Goal: Use online tool/utility: Use online tool/utility

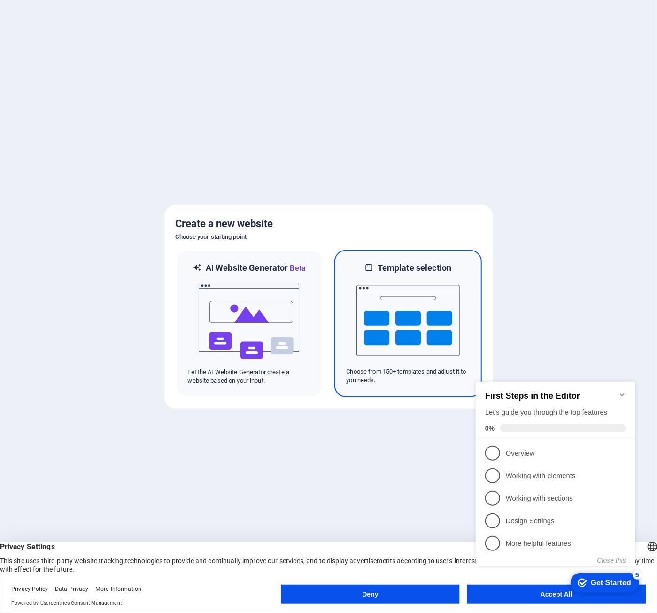
click at [389, 329] on img at bounding box center [408, 321] width 103 height 94
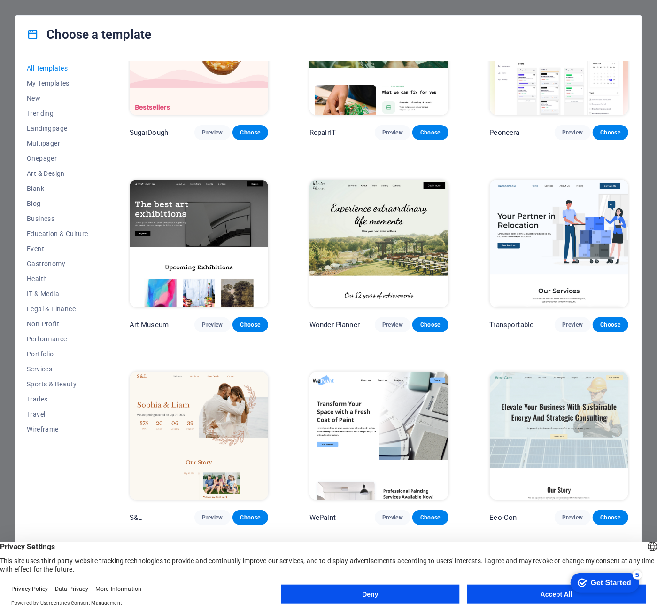
scroll to position [94, 0]
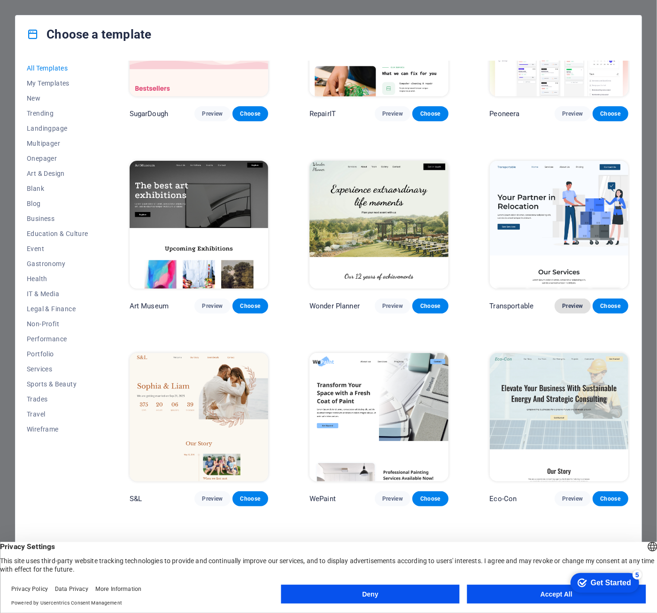
click at [572, 303] on span "Preview" at bounding box center [573, 306] width 21 height 8
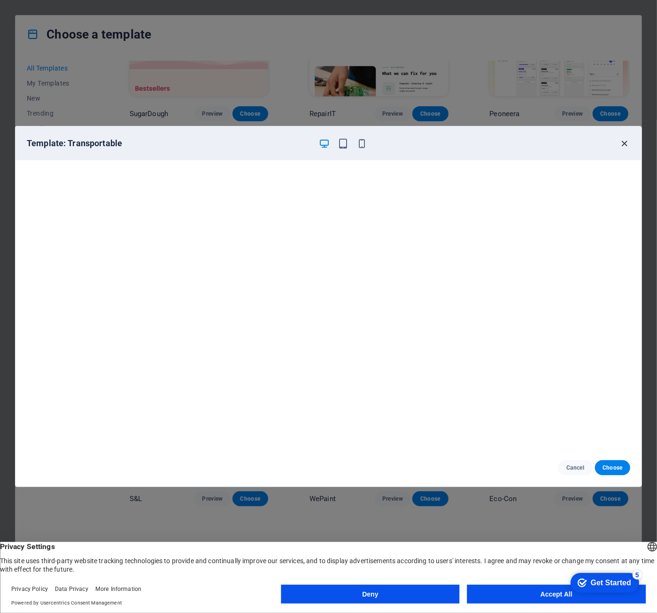
click at [627, 141] on icon "button" at bounding box center [625, 143] width 11 height 11
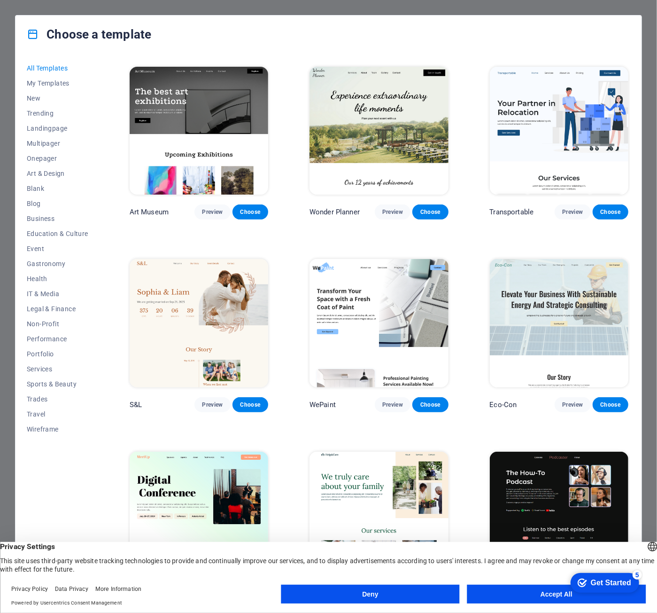
scroll to position [0, 0]
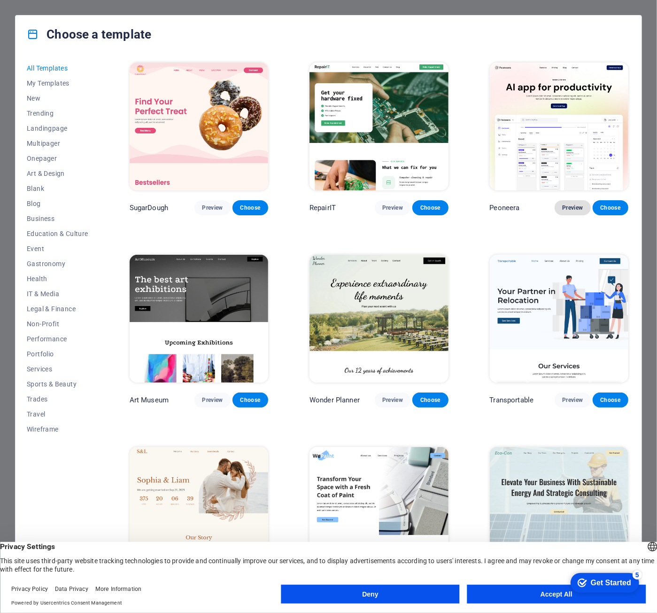
click at [568, 205] on span "Preview" at bounding box center [573, 208] width 21 height 8
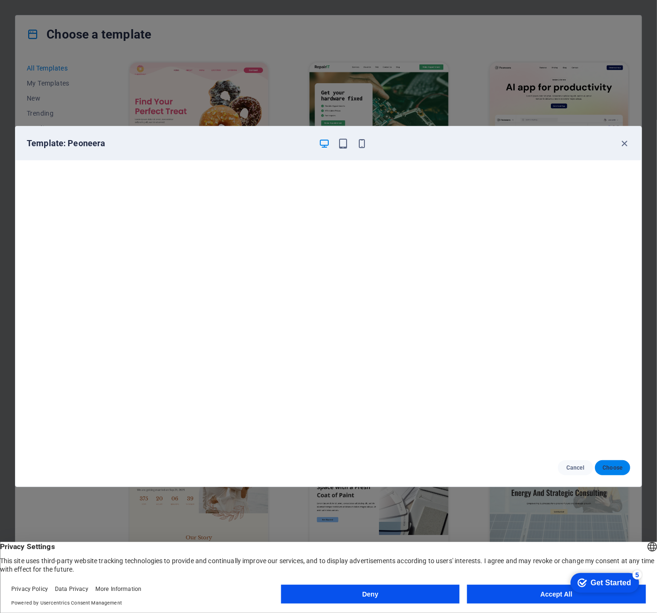
click at [618, 464] on span "Choose" at bounding box center [613, 468] width 20 height 8
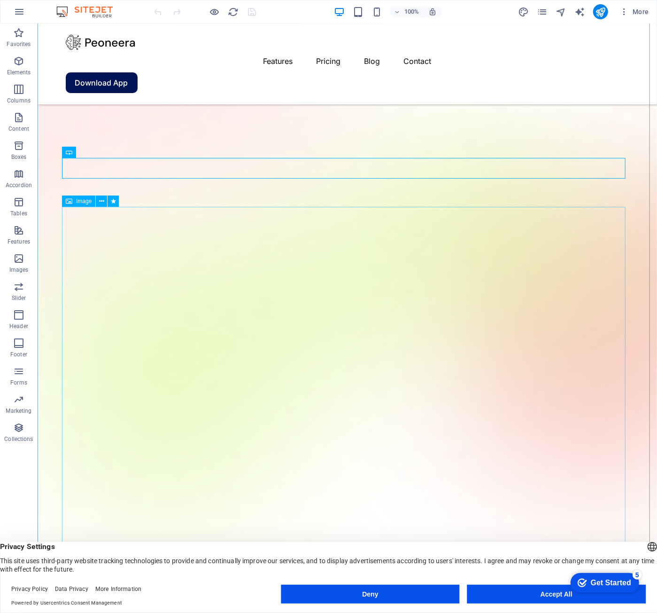
scroll to position [47, 0]
drag, startPoint x: 111, startPoint y: 291, endPoint x: 87, endPoint y: 299, distance: 25.7
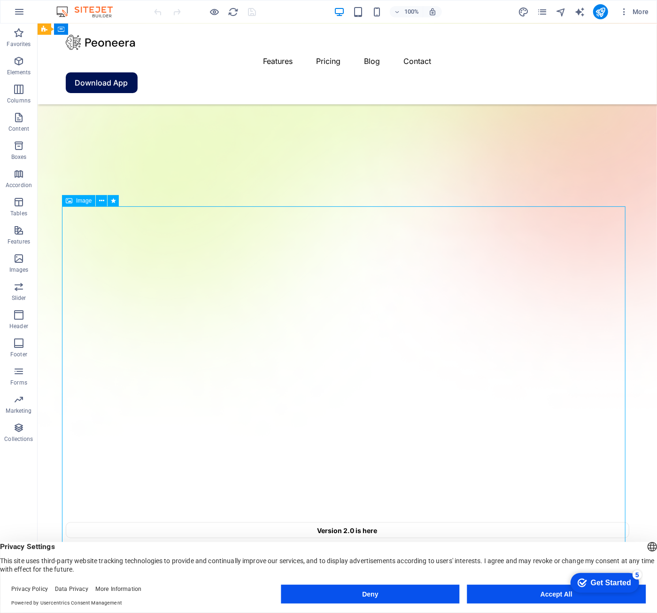
scroll to position [423, 0]
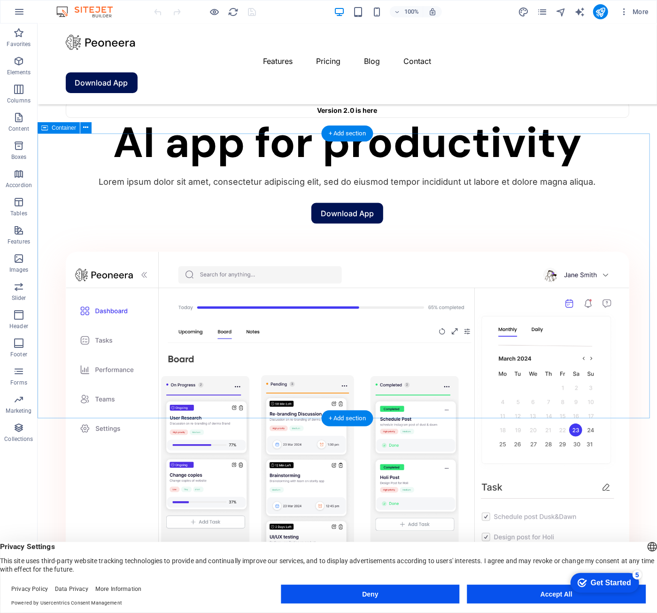
scroll to position [1034, 0]
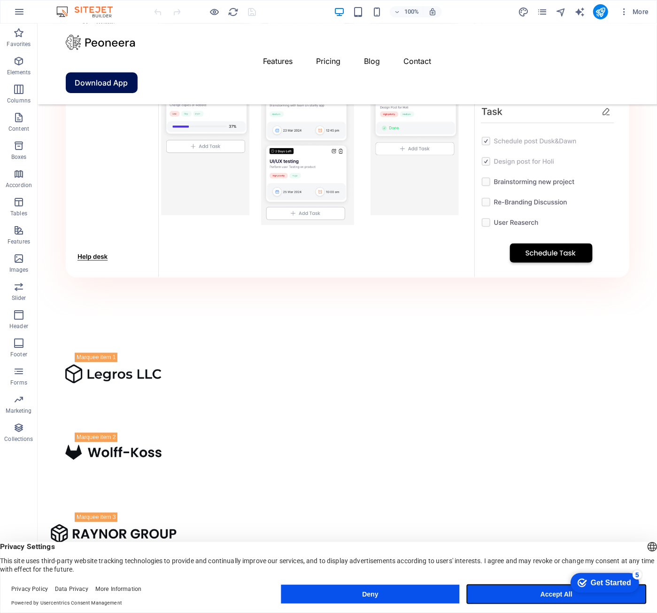
click at [535, 595] on button "Accept All" at bounding box center [557, 594] width 179 height 19
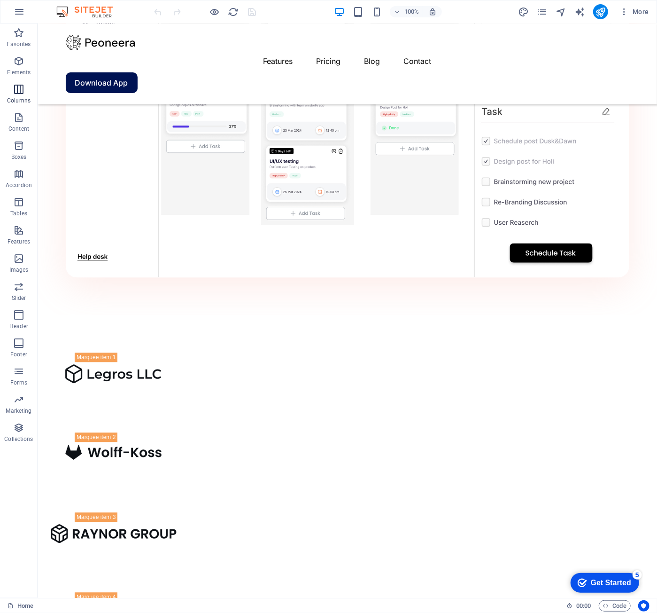
click at [19, 97] on p "Columns" at bounding box center [18, 101] width 23 height 8
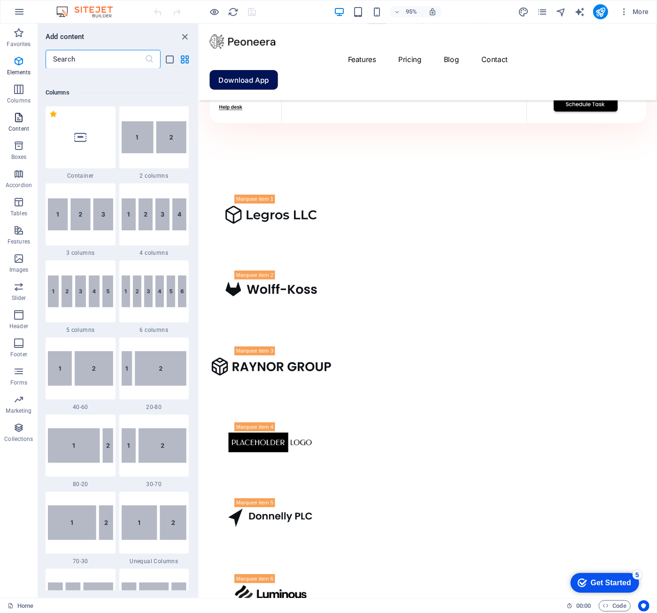
scroll to position [465, 0]
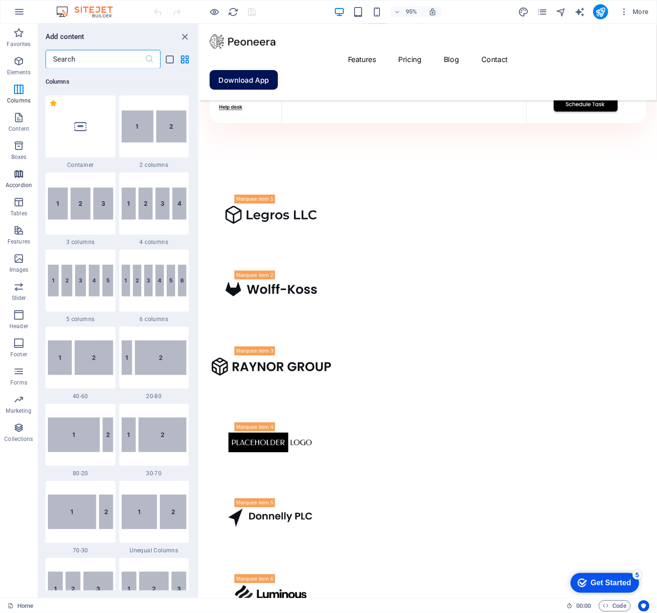
click at [16, 176] on icon "button" at bounding box center [18, 173] width 11 height 11
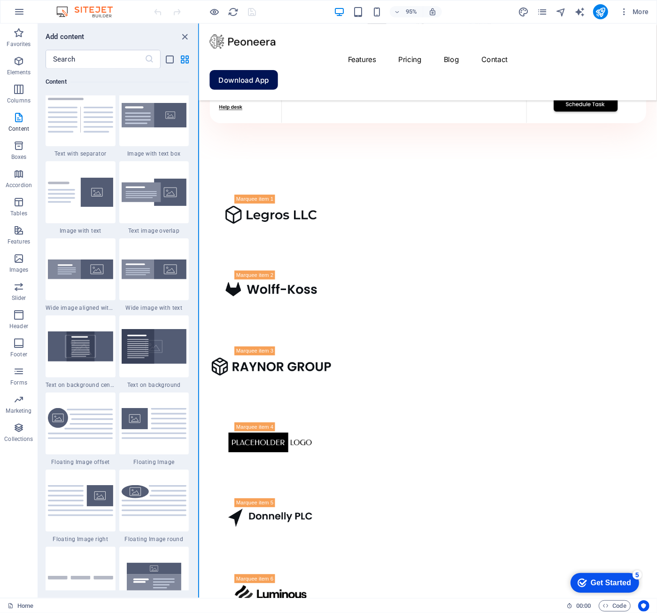
scroll to position [3001, 0]
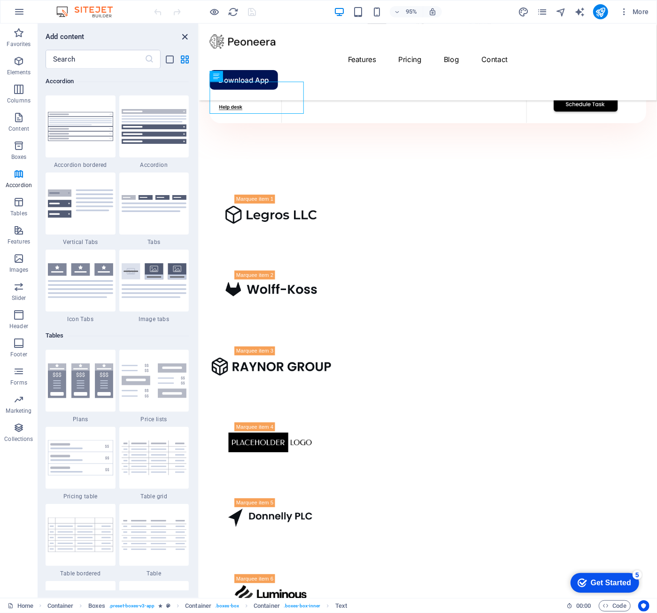
click at [181, 36] on icon "close panel" at bounding box center [185, 36] width 11 height 11
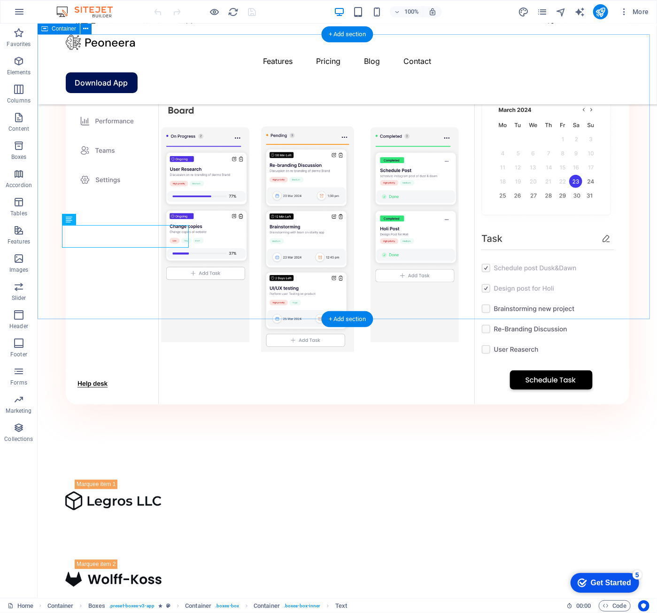
scroll to position [893, 0]
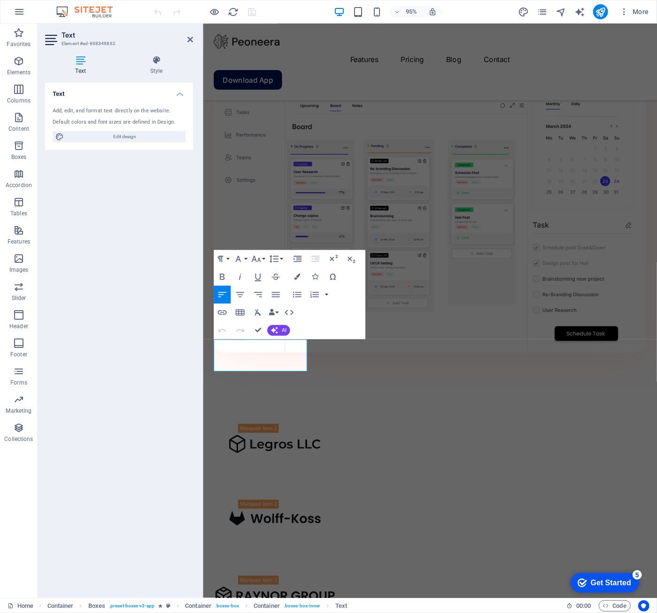
scroll to position [866, 0]
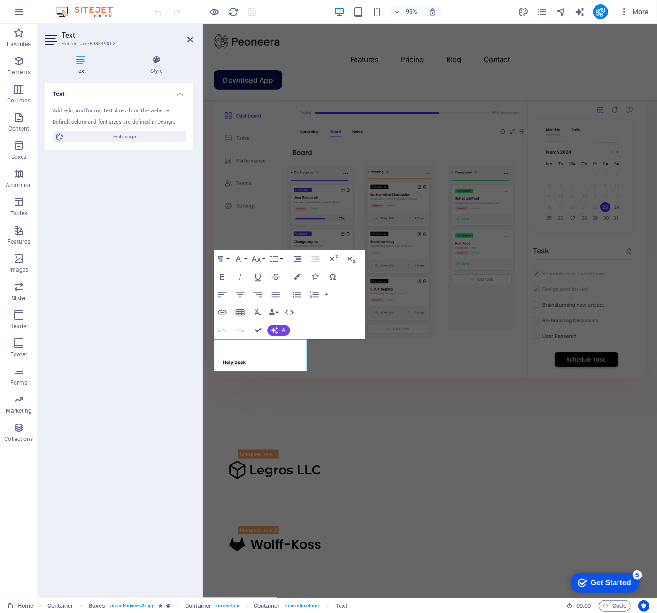
click at [76, 106] on div "Add, edit, and format text directly on the website. Default colors and font siz…" at bounding box center [119, 125] width 148 height 50
click at [76, 113] on div "Add, edit, and format text directly on the website." at bounding box center [119, 111] width 133 height 8
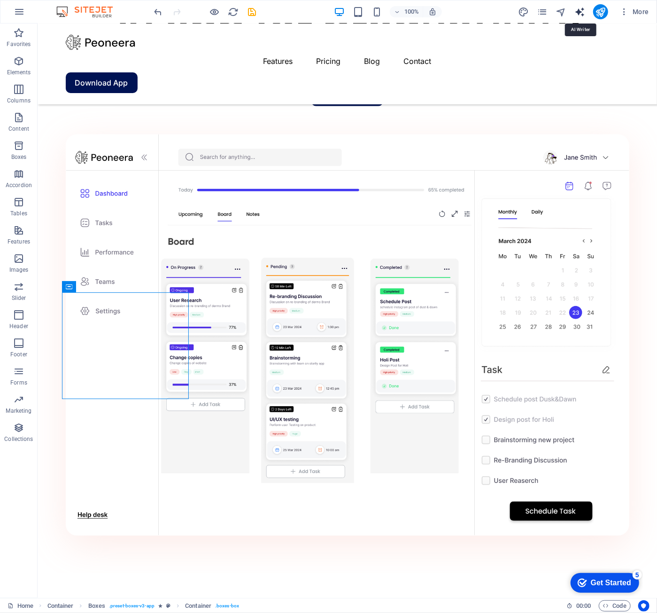
click at [579, 10] on icon "text_generator" at bounding box center [580, 12] width 11 height 11
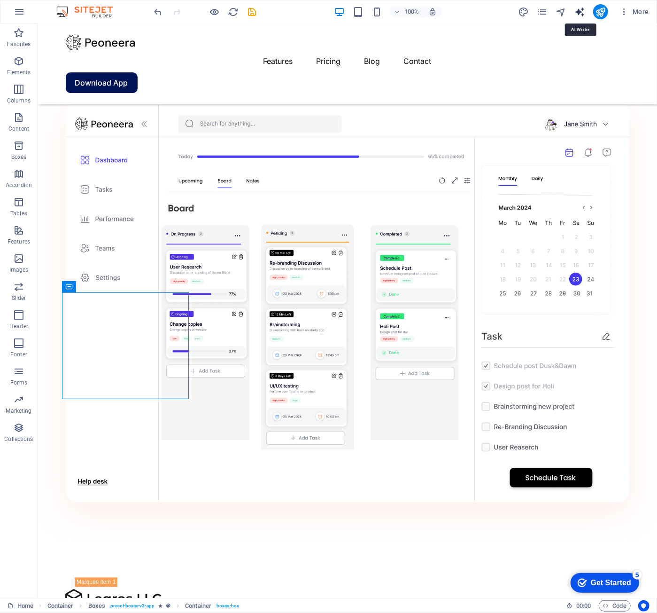
select select "English"
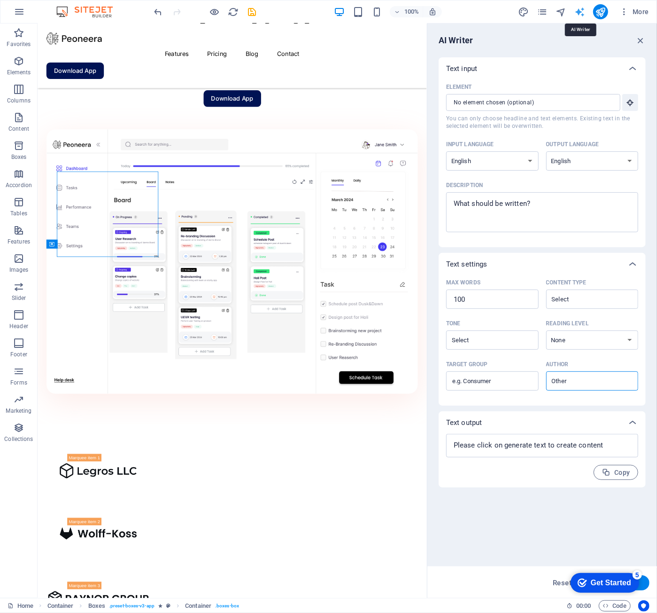
scroll to position [859, 0]
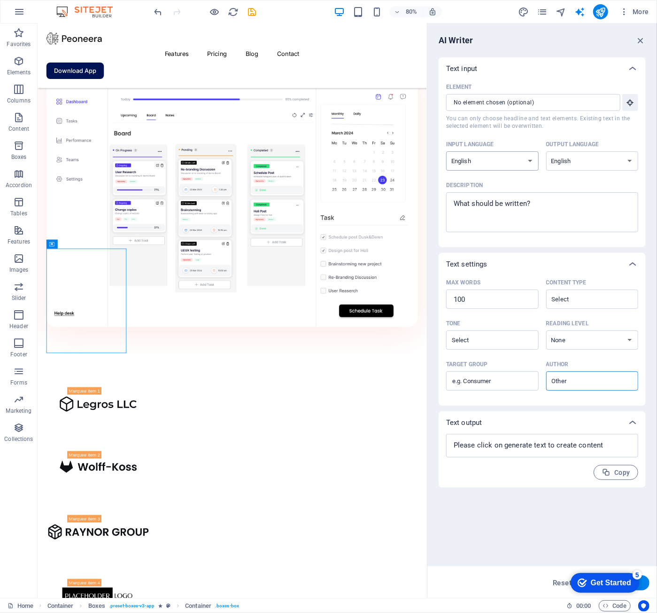
click at [512, 156] on select "Albanian Arabic Armenian Awadhi Azerbaijani Bashkir Basque Belarusian Bengali B…" at bounding box center [492, 160] width 93 height 19
select select "Romanian"
click at [446, 151] on select "Albanian Arabic Armenian Awadhi Azerbaijani Bashkir Basque Belarusian Bengali B…" at bounding box center [492, 160] width 93 height 19
click at [579, 162] on select "Albanian Arabic Armenian Awadhi Azerbaijani Bashkir Basque Belarusian Bengali B…" at bounding box center [593, 160] width 93 height 19
select select "Romanian"
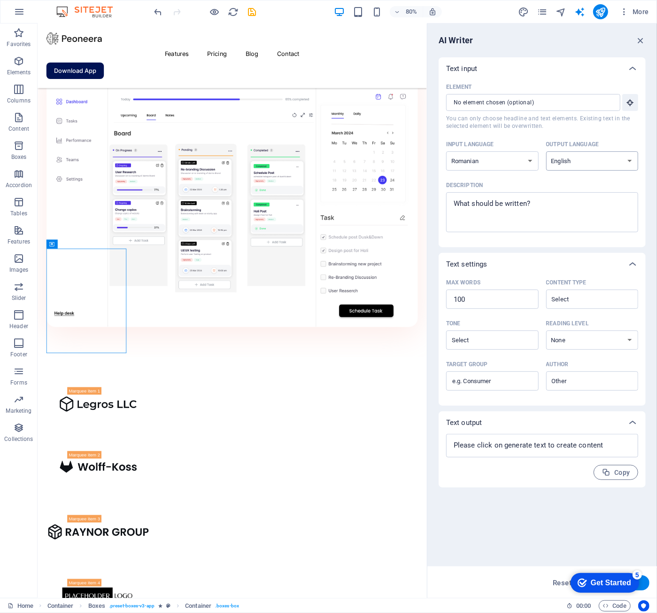
click at [547, 151] on select "Albanian Arabic Armenian Awadhi Azerbaijani Bashkir Basque Belarusian Bengali B…" at bounding box center [593, 160] width 93 height 19
type textarea "x"
click at [481, 211] on textarea "Description x ​" at bounding box center [542, 212] width 183 height 31
type textarea "c"
type textarea "x"
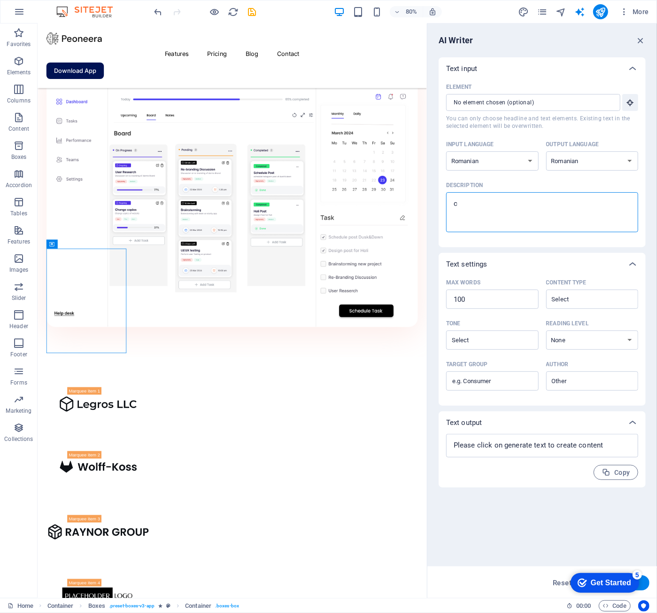
type textarea "co"
type textarea "x"
type textarea "con"
type textarea "x"
type textarea "cone"
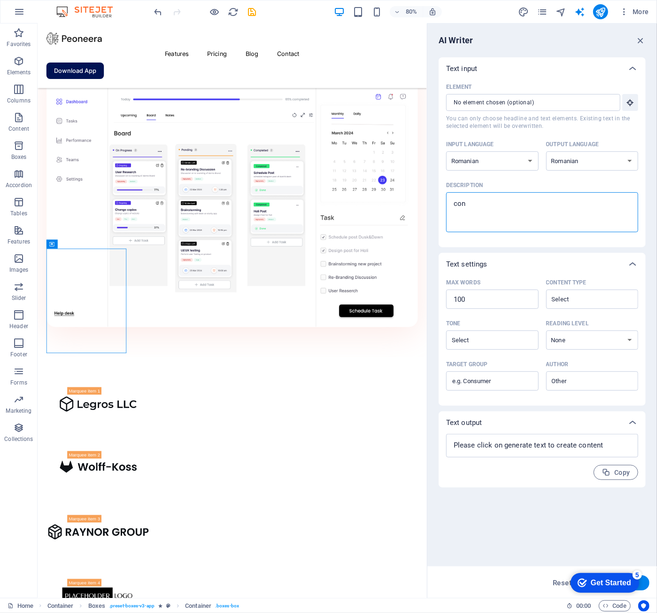
type textarea "x"
type textarea "conec"
type textarea "x"
type textarea "conect"
type textarea "x"
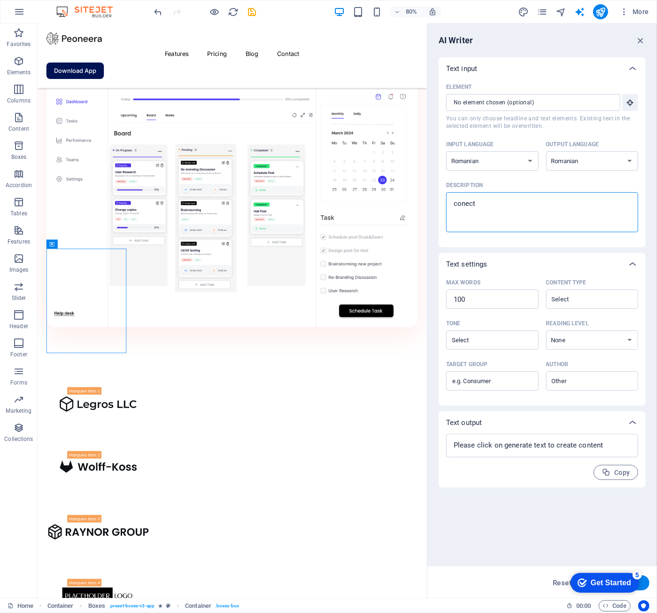
type textarea "conecta"
type textarea "x"
type textarea "conectar"
type textarea "x"
type textarea "conectare"
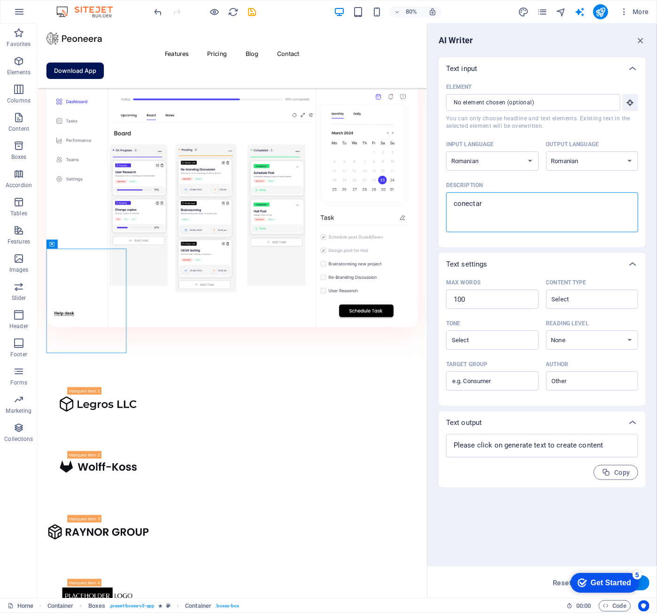
type textarea "x"
type textarea "conectare"
type textarea "x"
type textarea "conectare a"
type textarea "x"
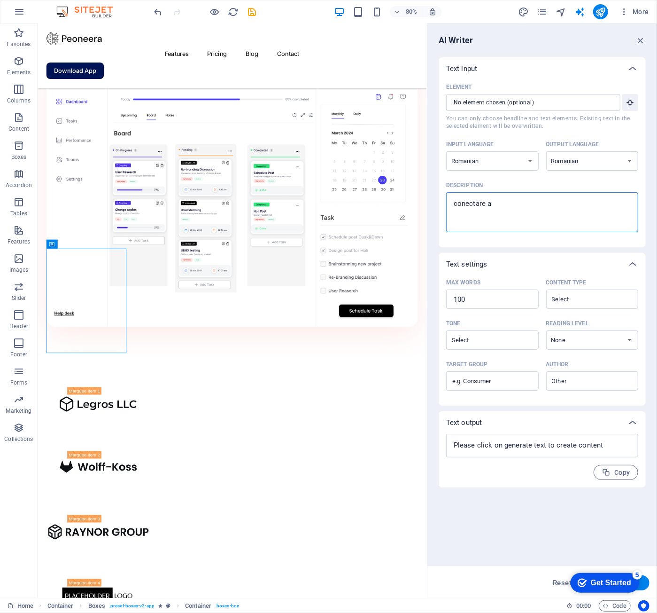
type textarea "conectare ai"
type textarea "x"
type textarea "conectare ai"
type textarea "x"
click at [602, 105] on input "Element ​ You can only choose headline and text elements. Existing text in the …" at bounding box center [530, 102] width 168 height 17
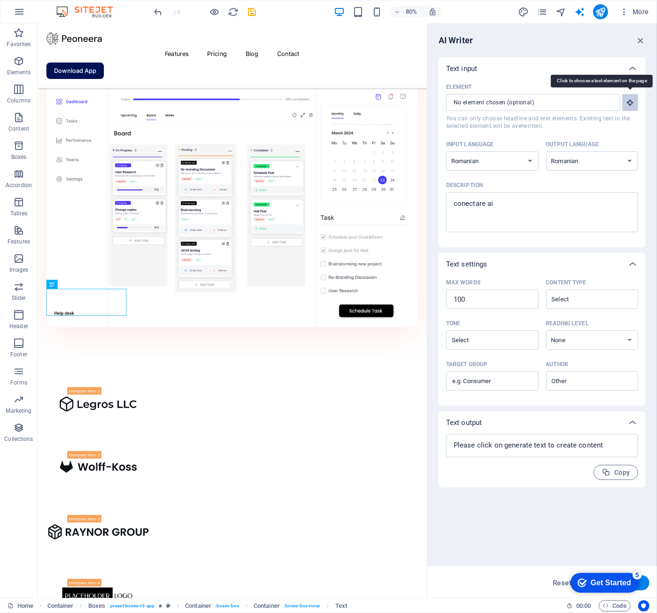
click at [633, 105] on icon "button" at bounding box center [630, 102] width 8 height 8
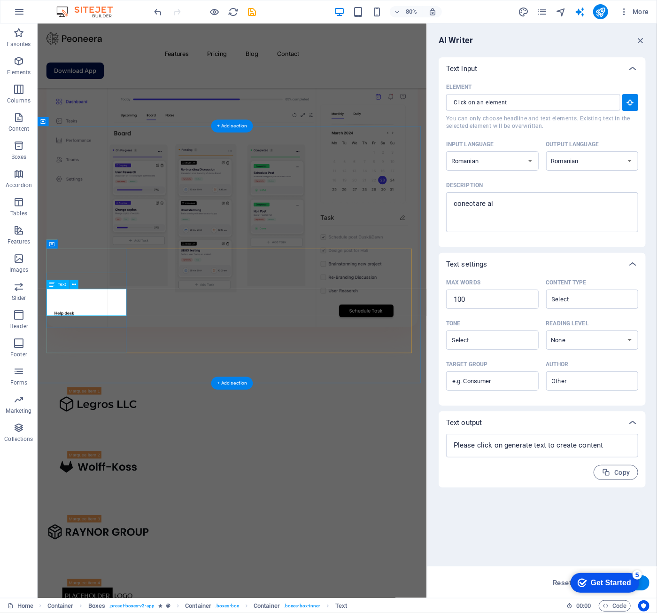
type input "#ed-898349862"
type textarea "x"
type input "10"
type textarea "x"
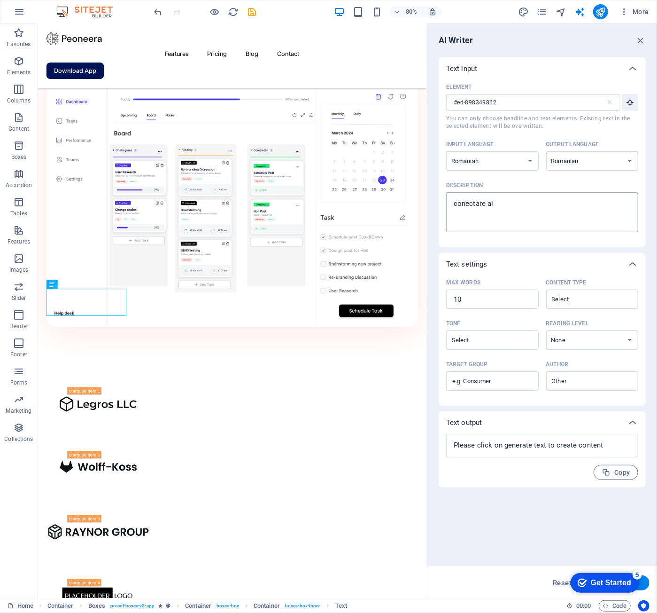
click at [521, 208] on textarea "conectare ai" at bounding box center [542, 212] width 183 height 31
type textarea "x"
click at [522, 445] on textarea at bounding box center [542, 445] width 183 height 14
click at [579, 13] on icon "text_generator" at bounding box center [580, 12] width 11 height 11
click at [501, 450] on textarea at bounding box center [542, 445] width 183 height 14
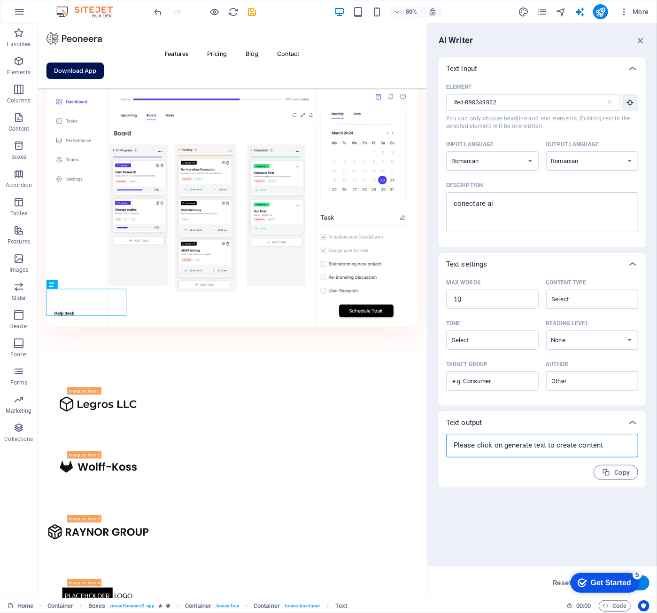
click at [501, 450] on textarea at bounding box center [542, 445] width 183 height 14
click at [603, 377] on input "Author ​" at bounding box center [584, 381] width 71 height 14
click at [523, 450] on textarea at bounding box center [542, 445] width 183 height 14
type textarea "x"
click at [613, 473] on span "Copy" at bounding box center [616, 472] width 29 height 9
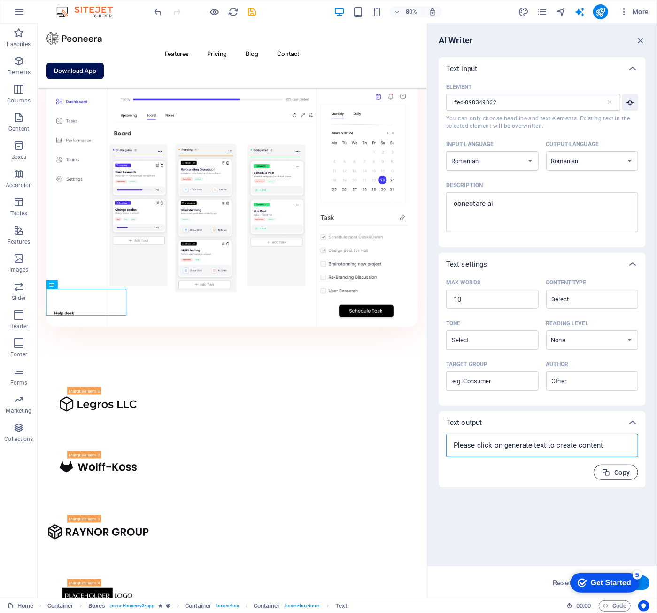
type textarea "x"
click at [524, 440] on textarea at bounding box center [542, 445] width 183 height 14
type textarea "x"
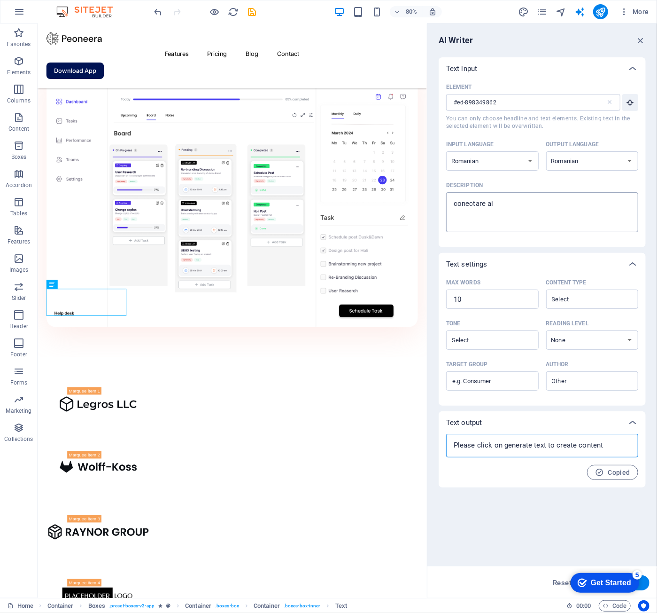
click at [509, 208] on textarea "conectare ai" at bounding box center [542, 212] width 183 height 31
type textarea "conectare ai"
type textarea "x"
type textarea "conectare ai"
type textarea "x"
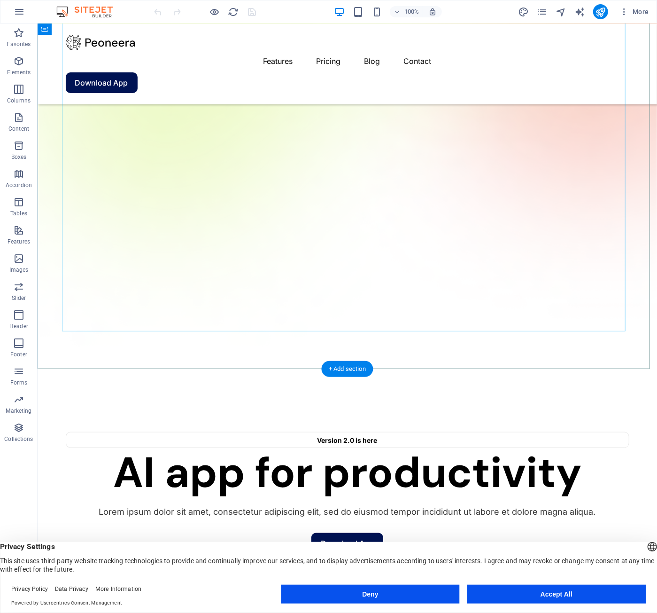
scroll to position [329, 0]
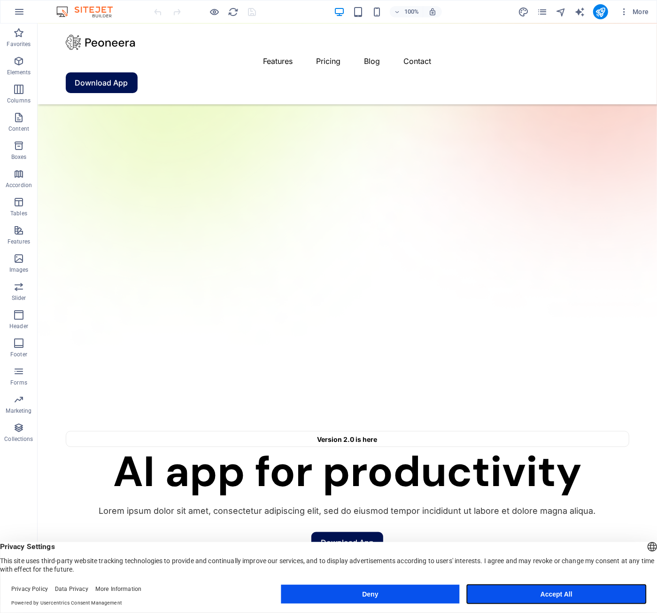
click at [555, 591] on button "Accept All" at bounding box center [557, 594] width 179 height 19
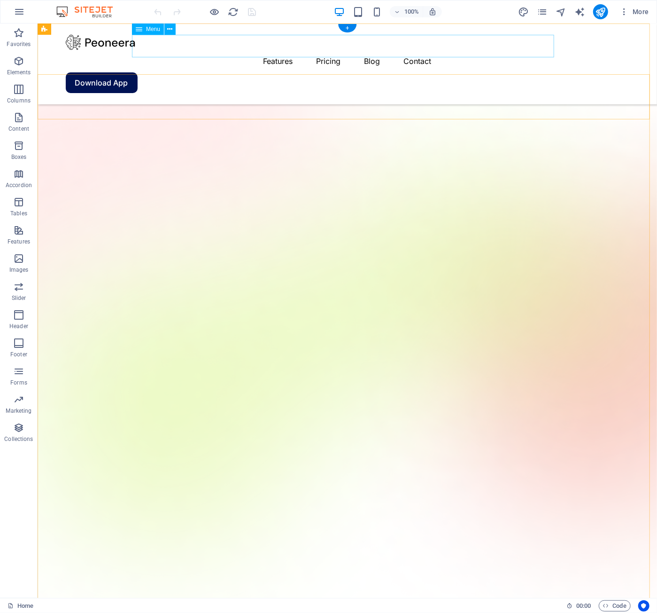
scroll to position [0, 0]
